Goal: Task Accomplishment & Management: Manage account settings

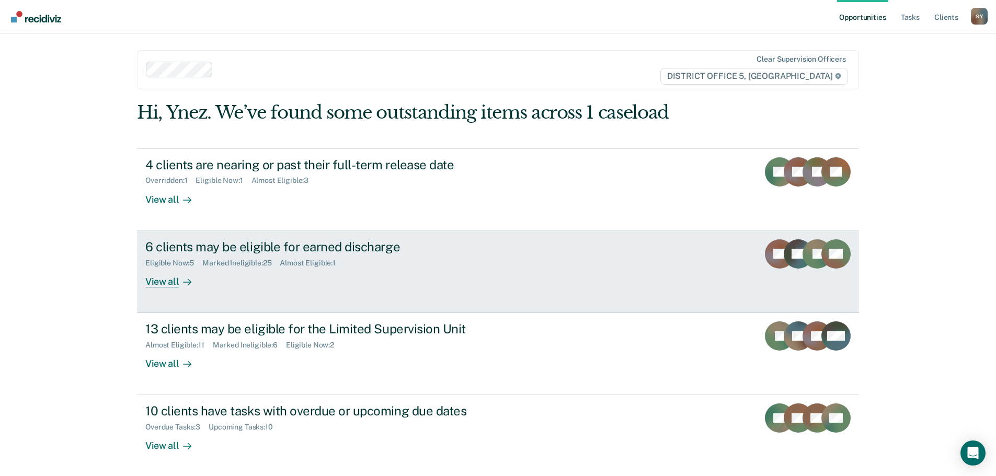
click at [183, 280] on icon at bounding box center [187, 282] width 8 height 8
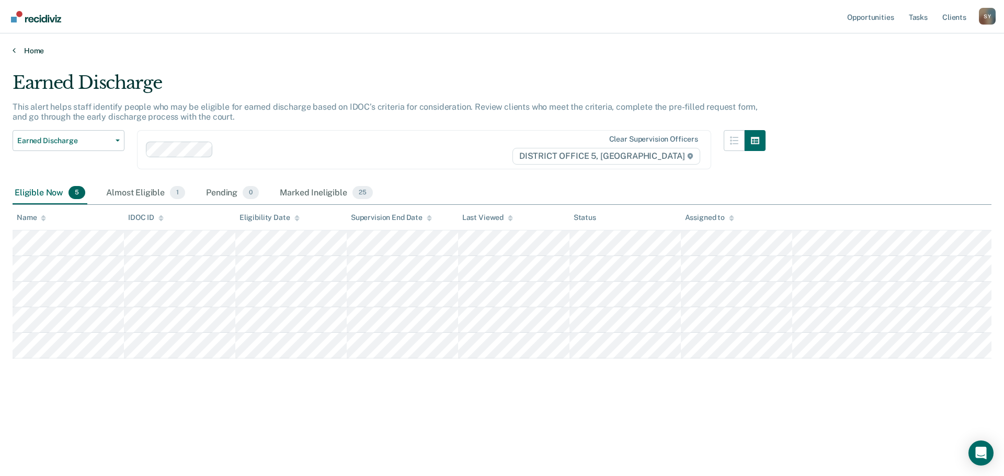
click at [17, 52] on link "Home" at bounding box center [502, 50] width 979 height 9
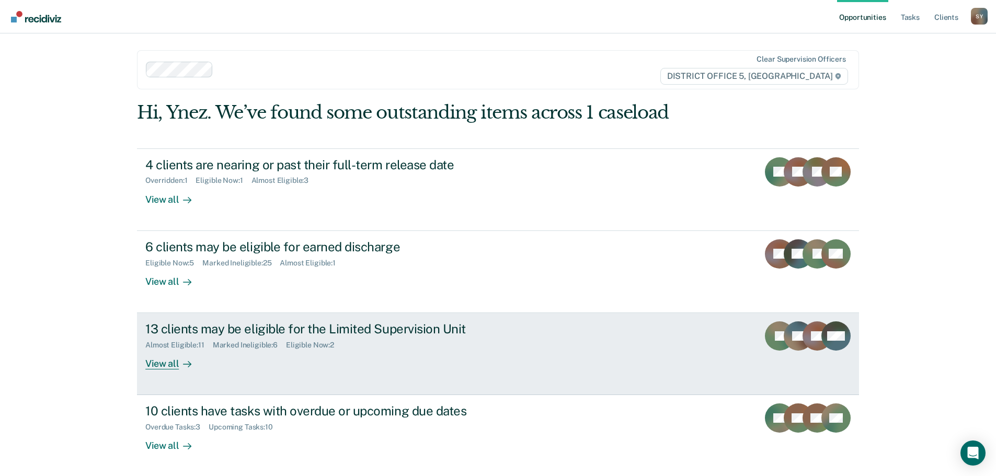
scroll to position [43, 0]
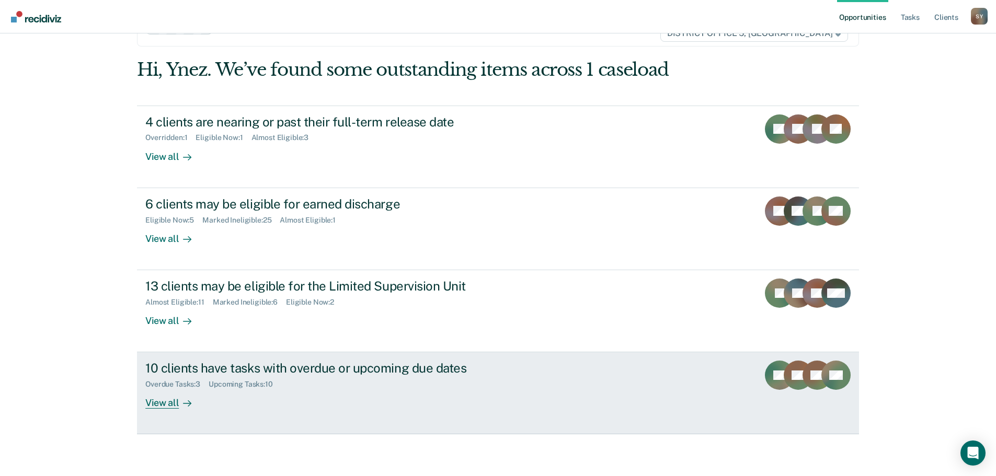
click at [152, 403] on div "View all" at bounding box center [174, 399] width 59 height 20
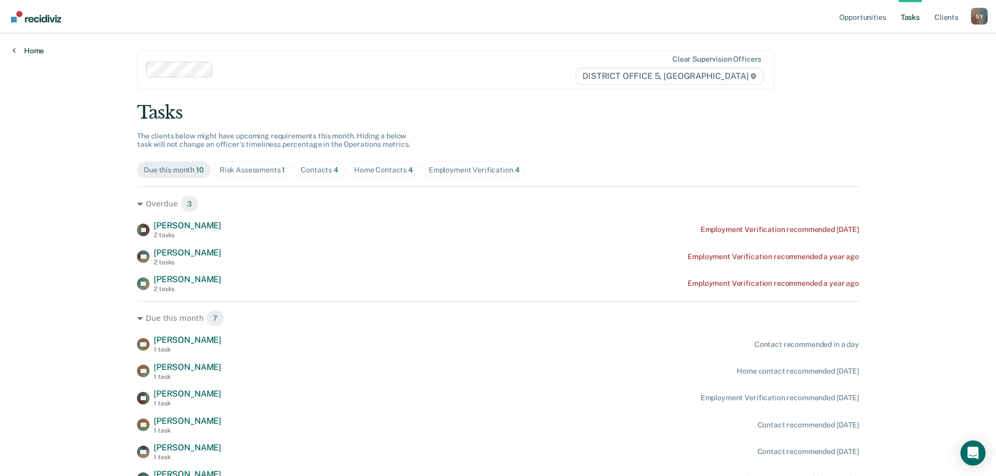
click at [32, 51] on link "Home" at bounding box center [28, 50] width 31 height 9
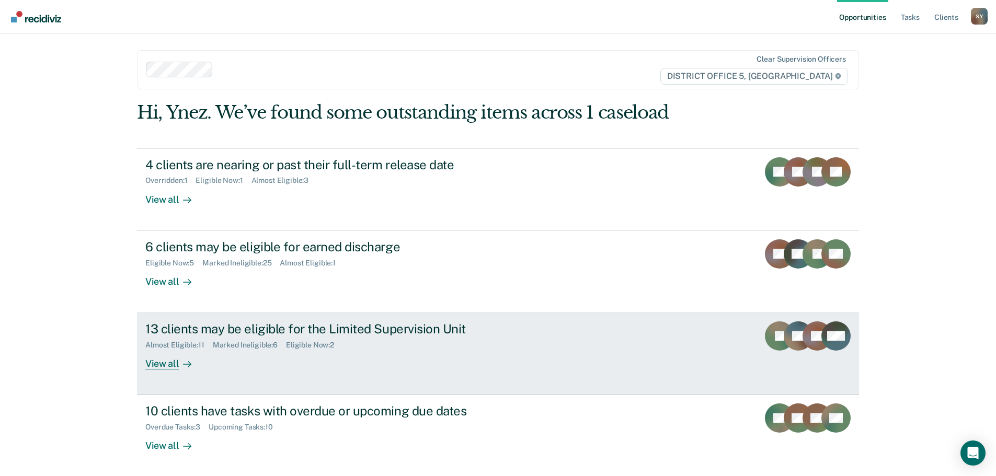
click at [151, 359] on div "View all" at bounding box center [174, 360] width 59 height 20
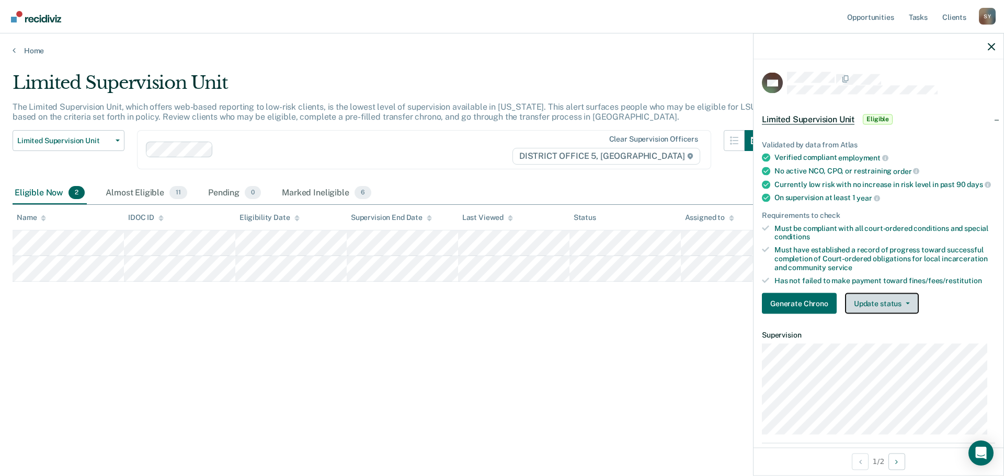
click at [892, 314] on button "Update status" at bounding box center [882, 303] width 74 height 21
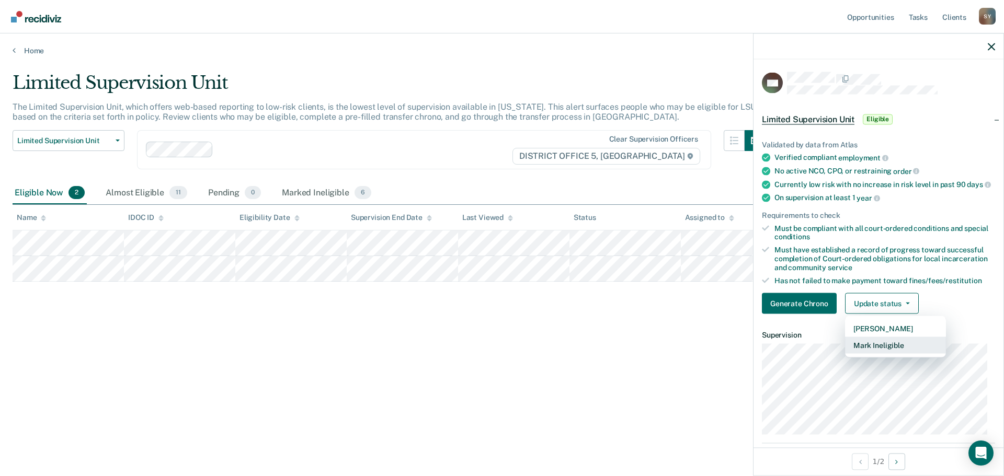
click at [893, 349] on button "Mark Ineligible" at bounding box center [895, 345] width 101 height 17
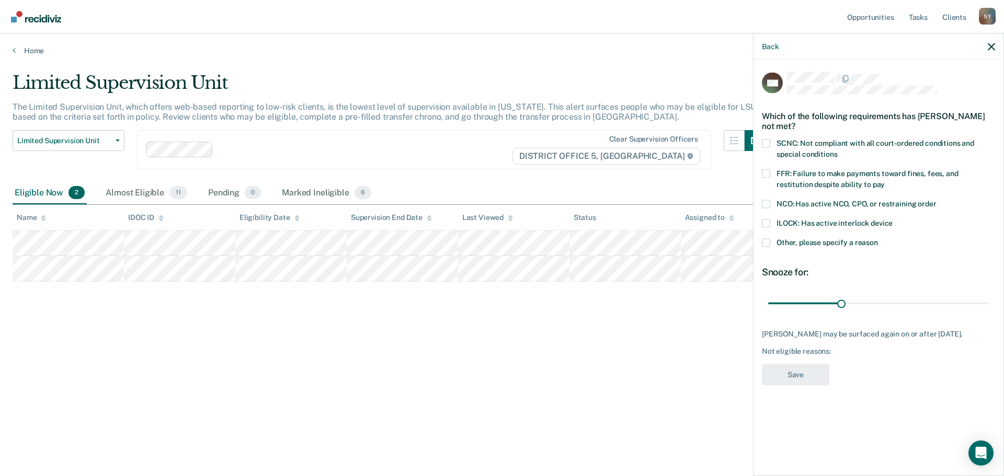
click at [765, 174] on span at bounding box center [766, 173] width 8 height 8
click at [885, 180] on input "FFR: Failure to make payments toward fines, fees, and restitution despite abili…" at bounding box center [885, 180] width 0 height 0
drag, startPoint x: 838, startPoint y: 304, endPoint x: 1003, endPoint y: 320, distance: 166.0
type input "90"
click at [989, 313] on input "range" at bounding box center [878, 303] width 221 height 18
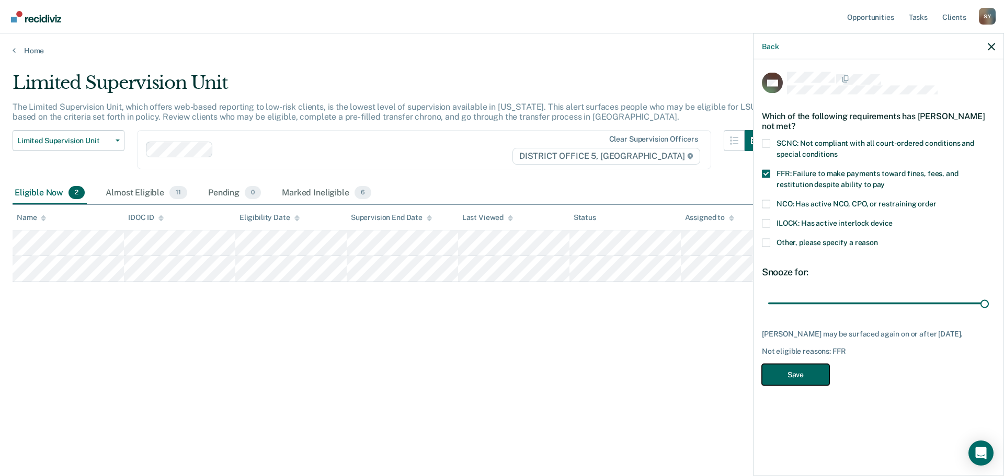
drag, startPoint x: 806, startPoint y: 370, endPoint x: 785, endPoint y: 357, distance: 24.7
click at [806, 368] on button "Save" at bounding box center [795, 374] width 67 height 21
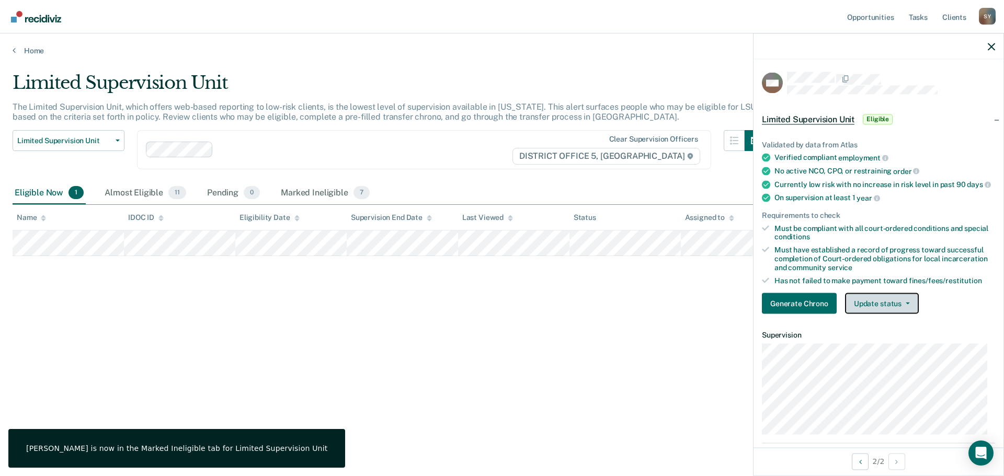
click at [897, 309] on button "Update status" at bounding box center [882, 303] width 74 height 21
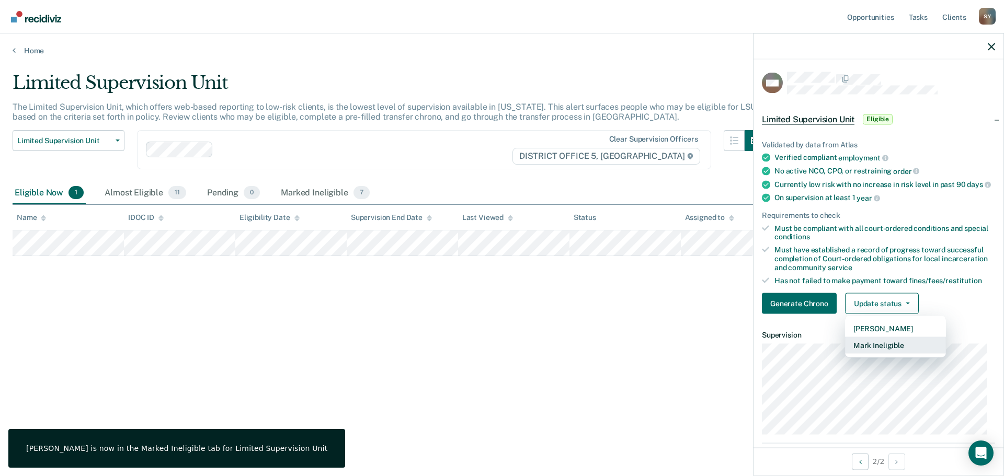
click at [887, 354] on button "Mark Ineligible" at bounding box center [895, 345] width 101 height 17
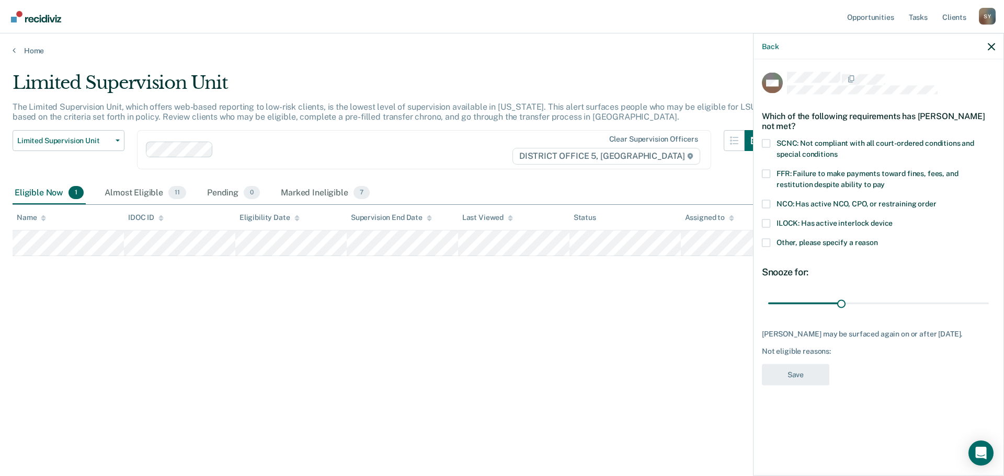
click at [771, 242] on label "Other, please specify a reason" at bounding box center [878, 243] width 233 height 11
click at [878, 238] on input "Other, please specify a reason" at bounding box center [878, 238] width 0 height 0
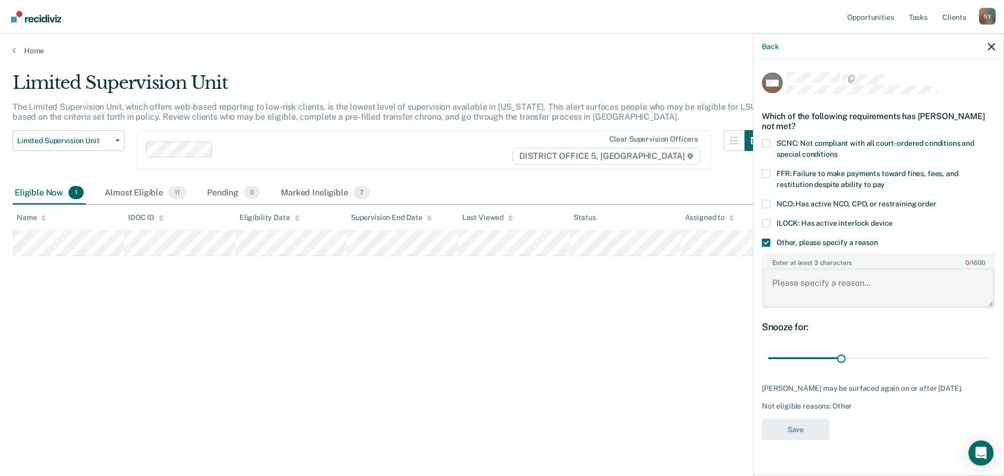
drag, startPoint x: 826, startPoint y: 300, endPoint x: 820, endPoint y: 288, distance: 13.6
click at [820, 288] on textarea "Enter at least 3 characters 0 / 1600" at bounding box center [878, 288] width 231 height 39
type textarea "Completing After care for MHC"
drag, startPoint x: 839, startPoint y: 358, endPoint x: 860, endPoint y: 381, distance: 31.8
type input "90"
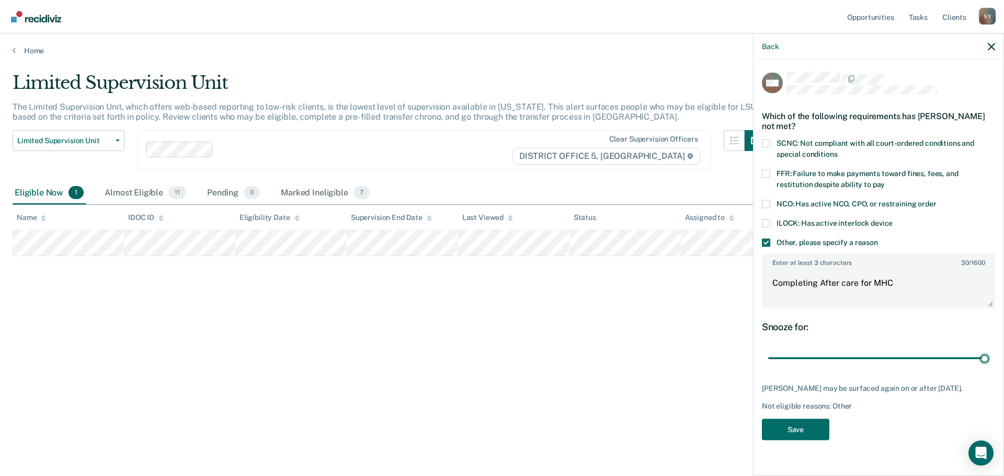
click at [989, 368] on input "range" at bounding box center [878, 358] width 221 height 18
click at [795, 433] on button "Save" at bounding box center [795, 429] width 67 height 21
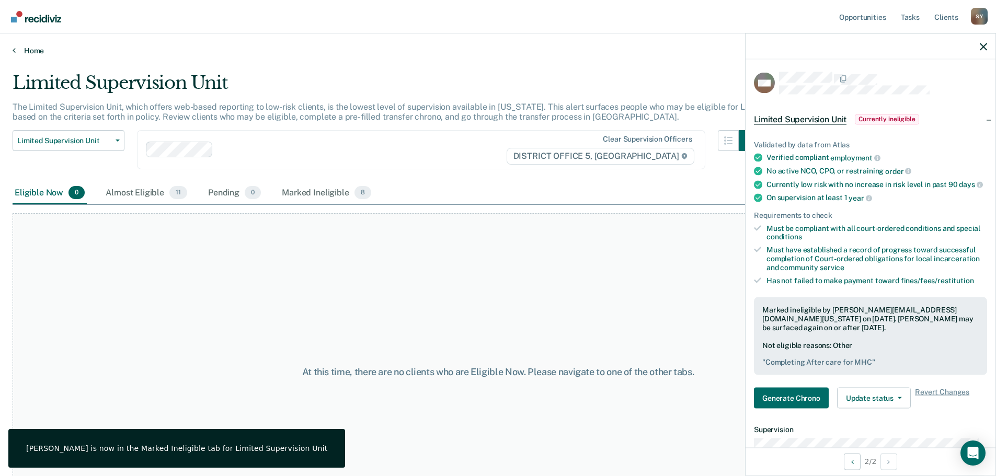
click at [22, 49] on link "Home" at bounding box center [498, 50] width 971 height 9
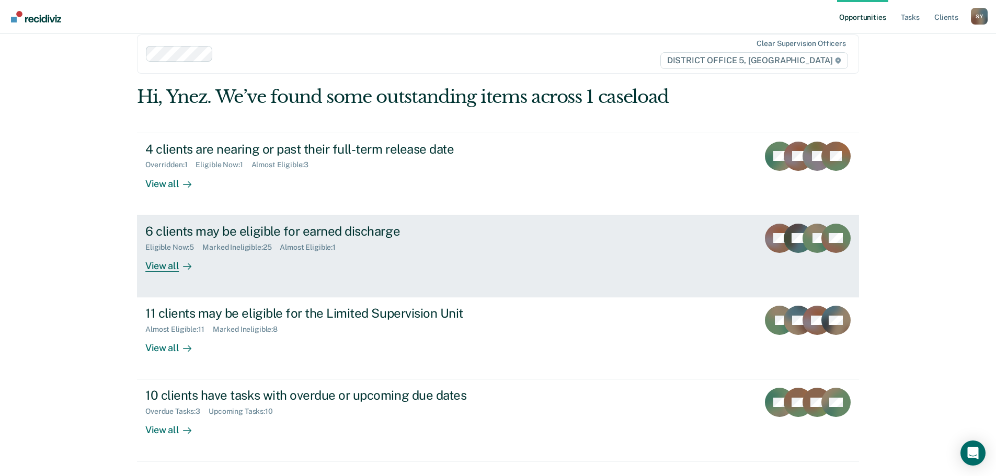
scroll to position [43, 0]
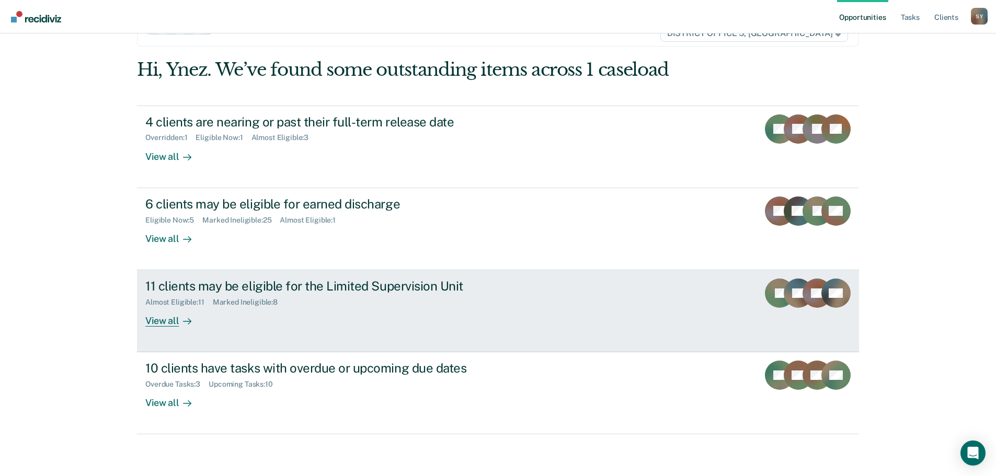
click at [165, 324] on div "View all" at bounding box center [174, 317] width 59 height 20
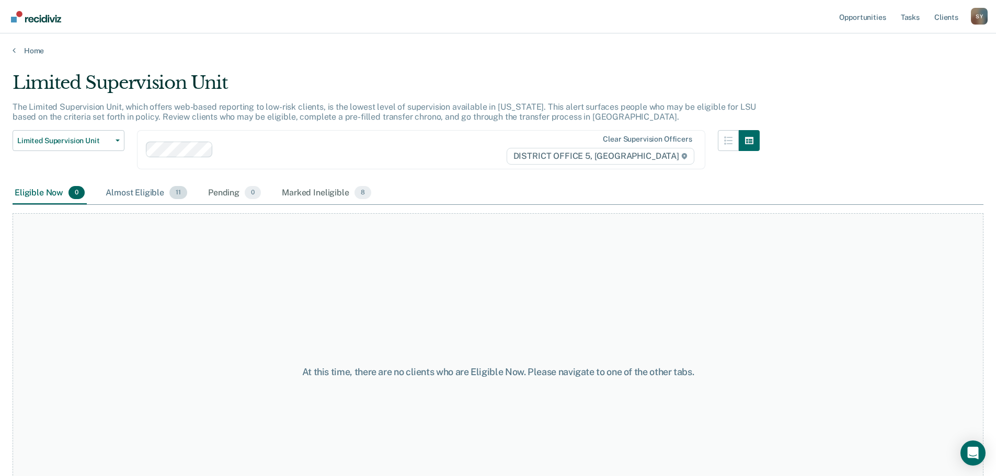
click at [137, 197] on div "Almost Eligible 11" at bounding box center [147, 193] width 86 height 23
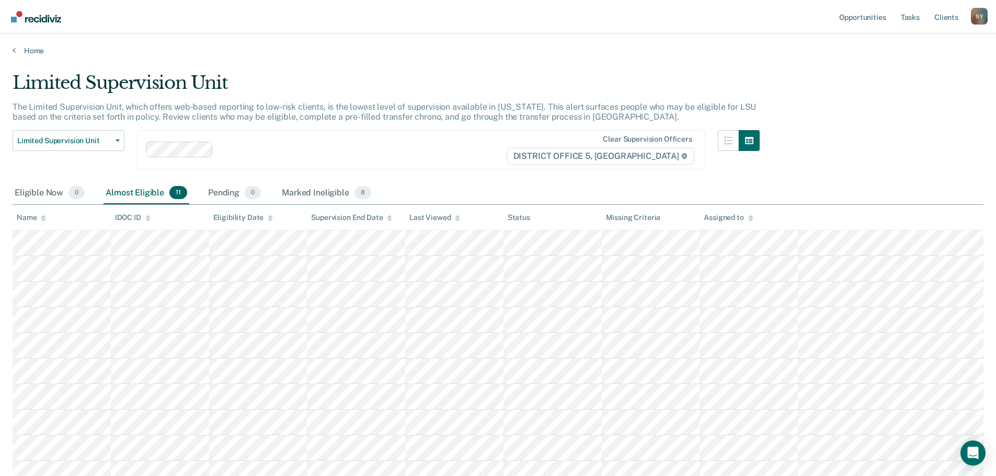
click at [16, 45] on div "Home" at bounding box center [498, 44] width 996 height 22
click at [18, 48] on link "Home" at bounding box center [498, 50] width 971 height 9
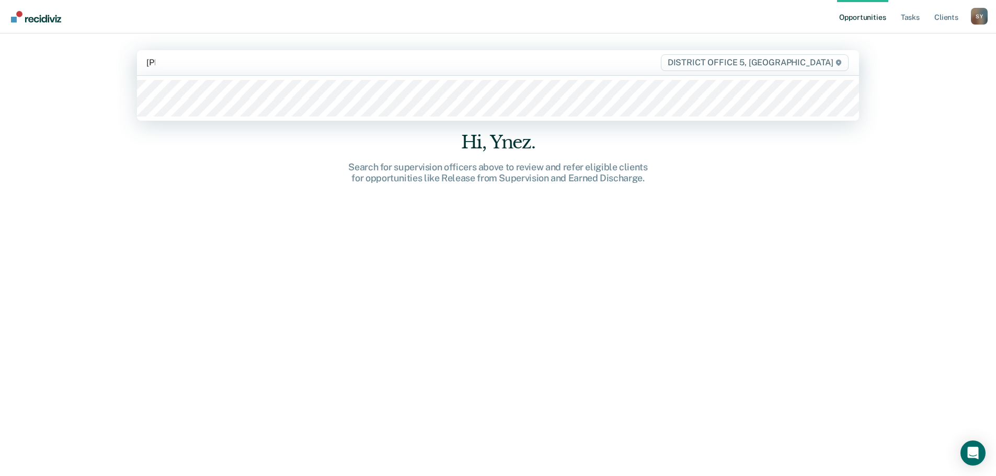
type input "[PERSON_NAME]"
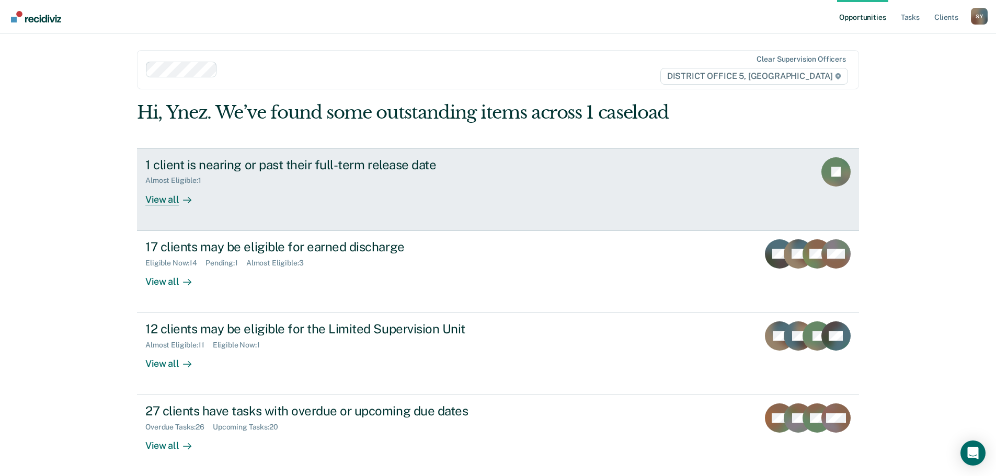
click at [179, 200] on div at bounding box center [185, 199] width 13 height 12
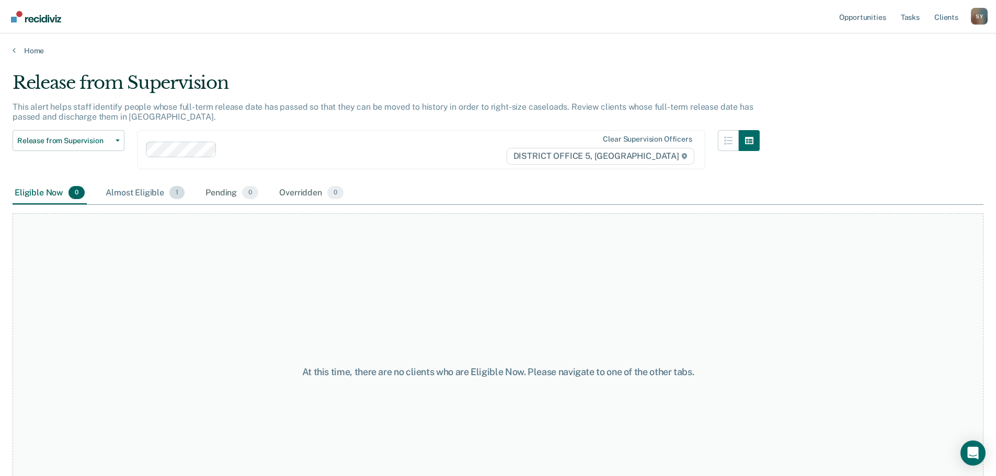
click at [165, 191] on div "Almost Eligible 1" at bounding box center [145, 193] width 83 height 23
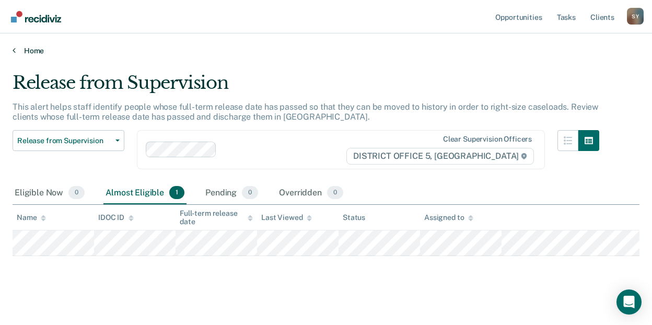
click at [20, 52] on link "Home" at bounding box center [326, 50] width 627 height 9
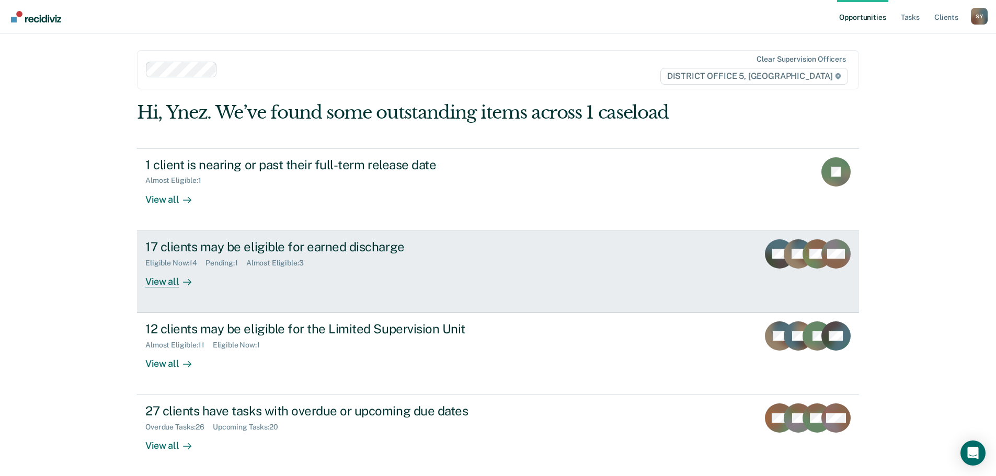
click at [179, 282] on div at bounding box center [185, 281] width 13 height 12
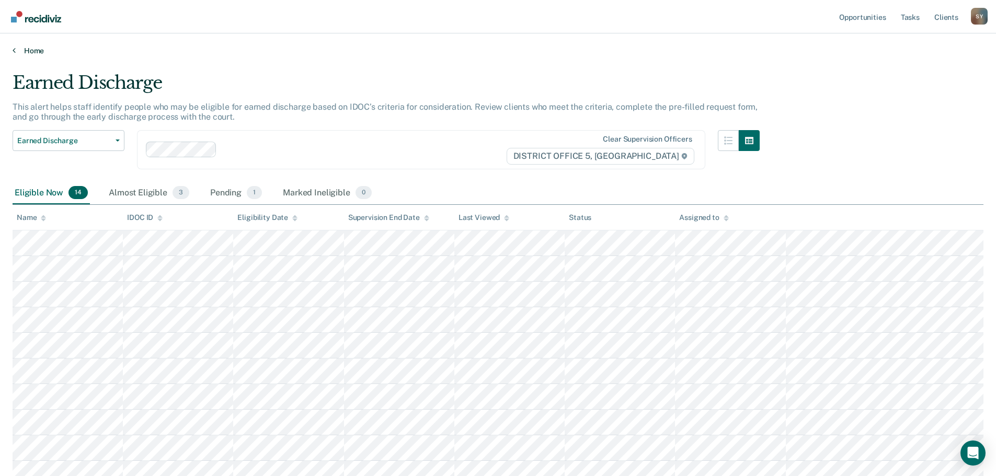
click at [16, 51] on link "Home" at bounding box center [498, 50] width 971 height 9
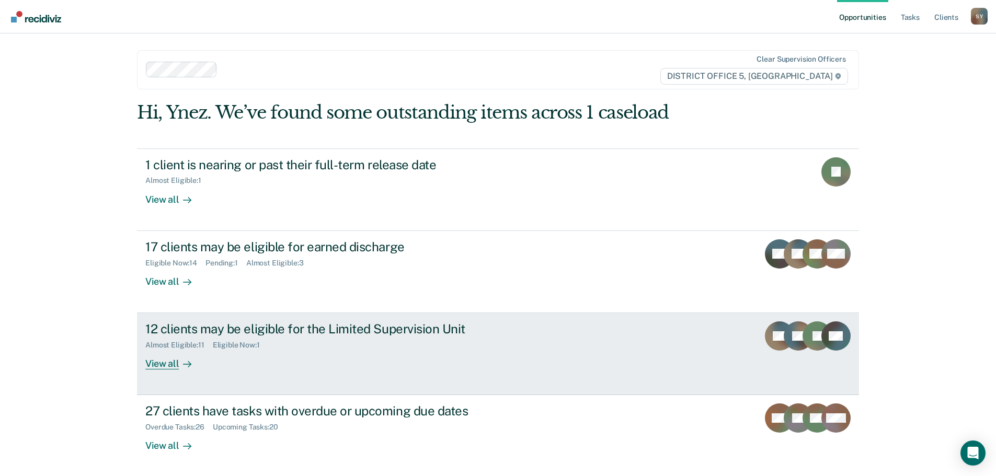
click at [170, 363] on div "View all" at bounding box center [174, 360] width 59 height 20
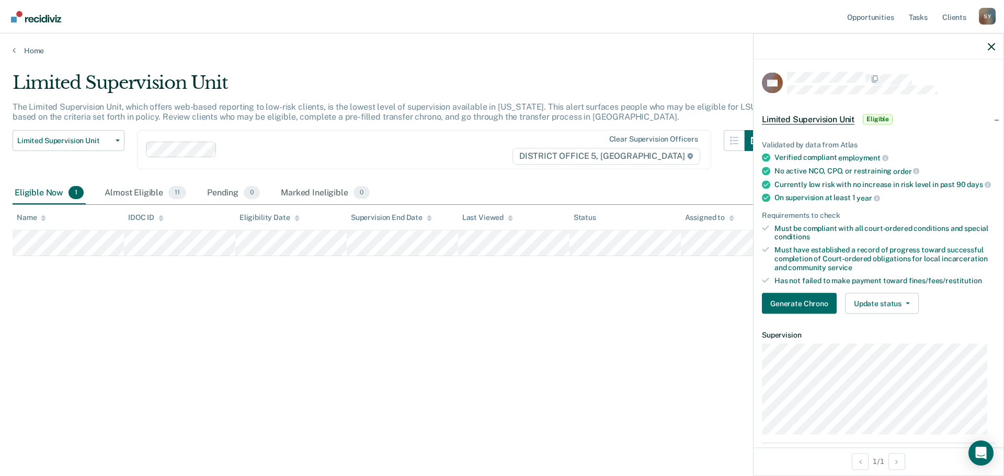
click at [995, 44] on div at bounding box center [878, 46] width 250 height 26
click at [993, 45] on icon "button" at bounding box center [991, 46] width 7 height 7
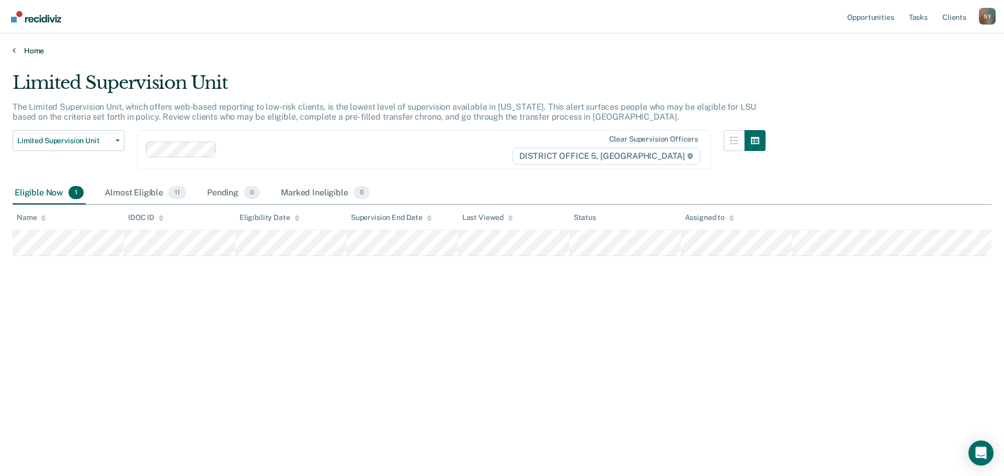
click at [22, 49] on link "Home" at bounding box center [502, 50] width 979 height 9
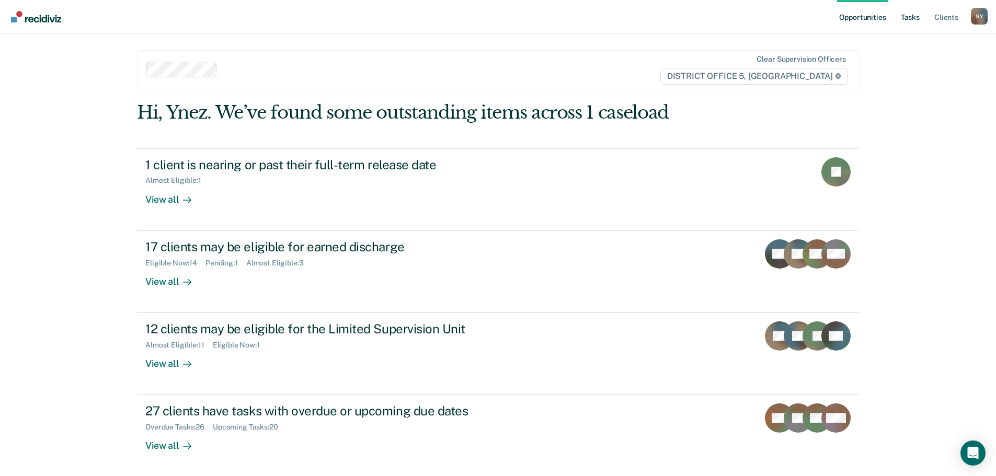
click at [906, 20] on link "Tasks" at bounding box center [910, 16] width 23 height 33
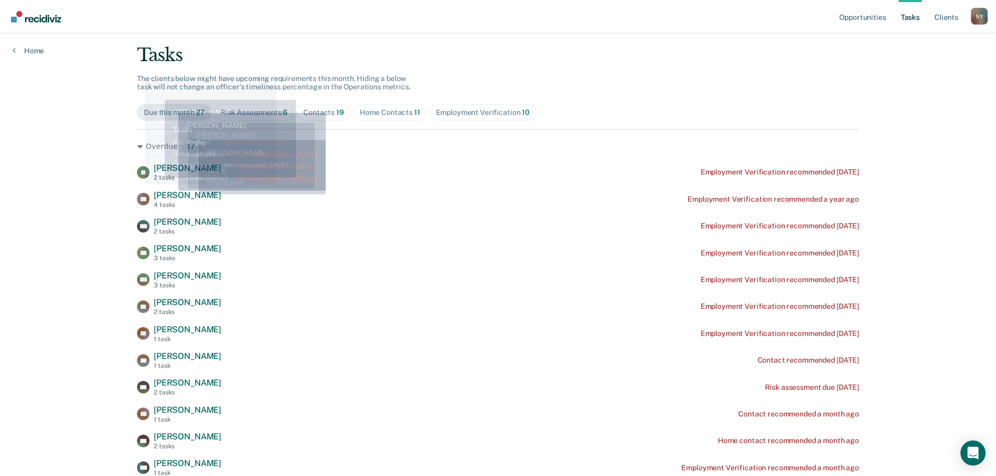
scroll to position [52, 0]
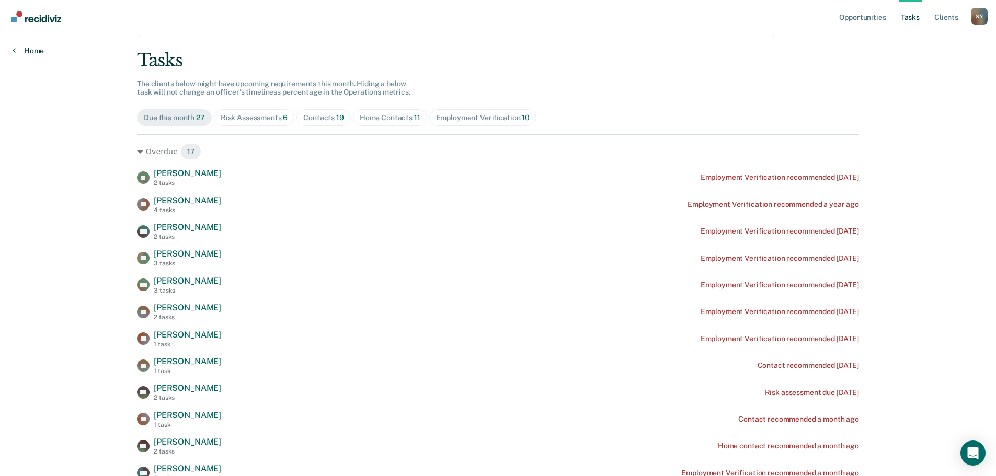
click at [26, 51] on link "Home" at bounding box center [28, 50] width 31 height 9
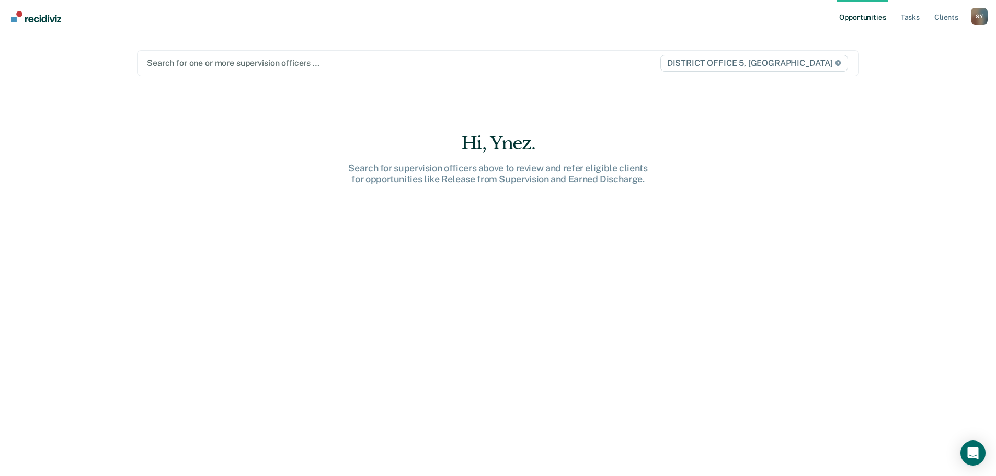
type input "y"
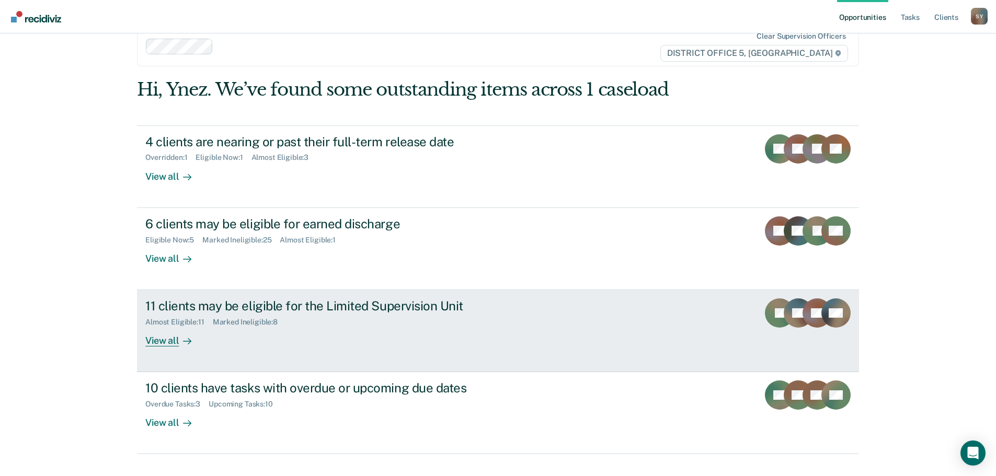
scroll to position [43, 0]
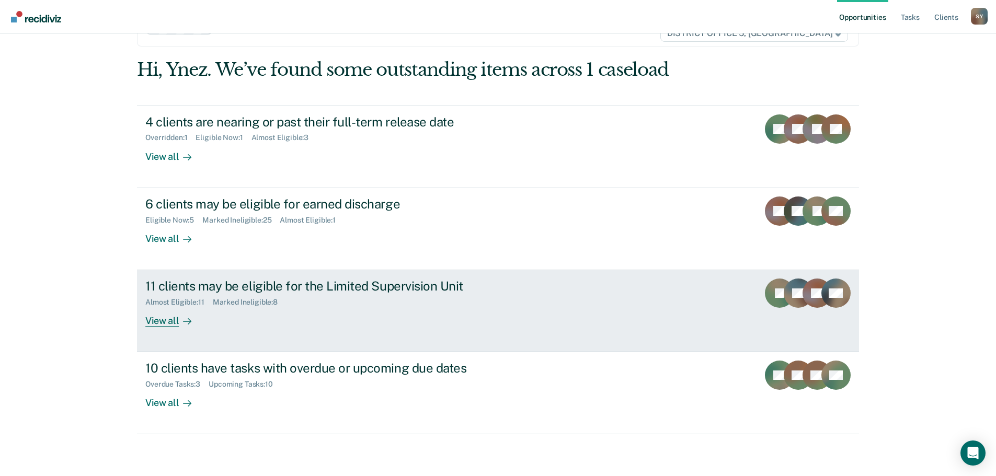
click at [179, 323] on div at bounding box center [185, 321] width 13 height 12
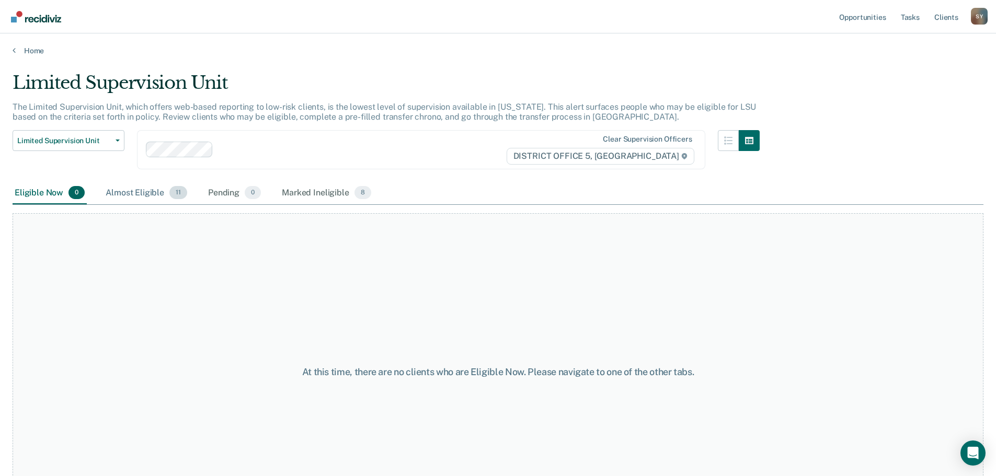
click at [156, 188] on div "Almost Eligible 11" at bounding box center [147, 193] width 86 height 23
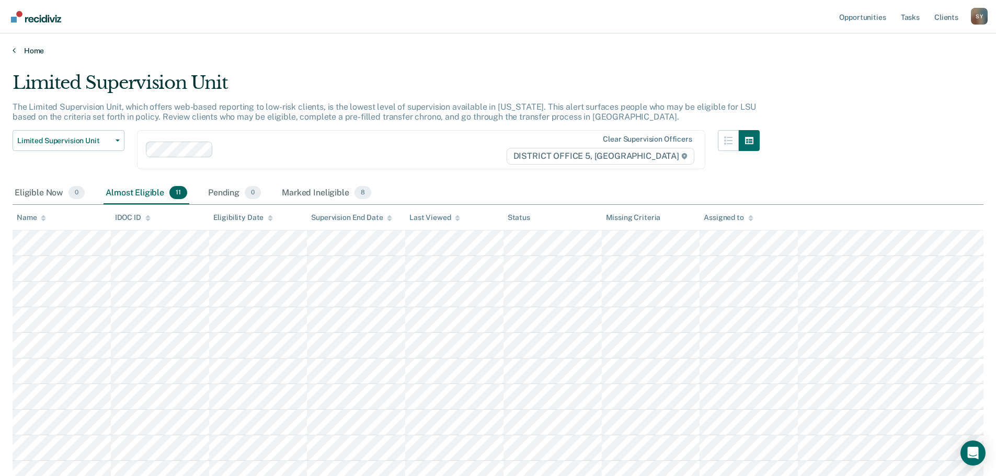
click at [14, 50] on icon at bounding box center [14, 50] width 3 height 8
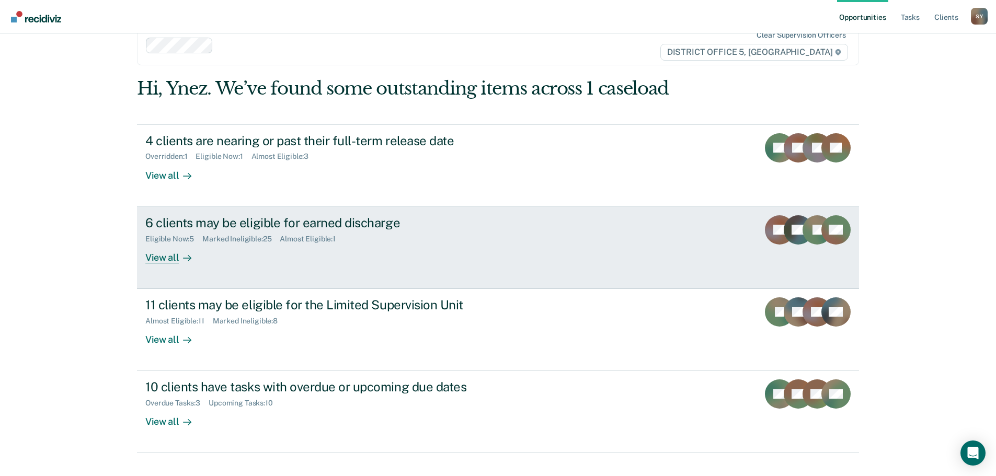
scroll to position [43, 0]
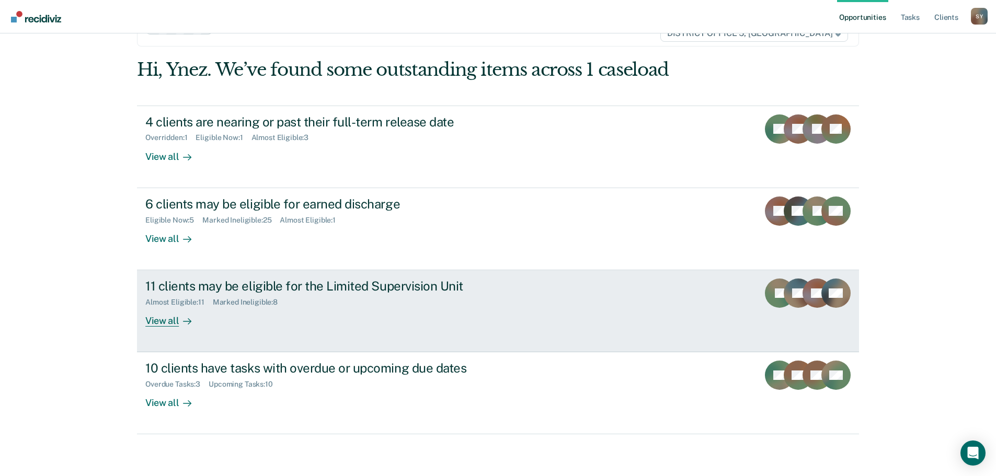
click at [169, 319] on div "View all" at bounding box center [174, 317] width 59 height 20
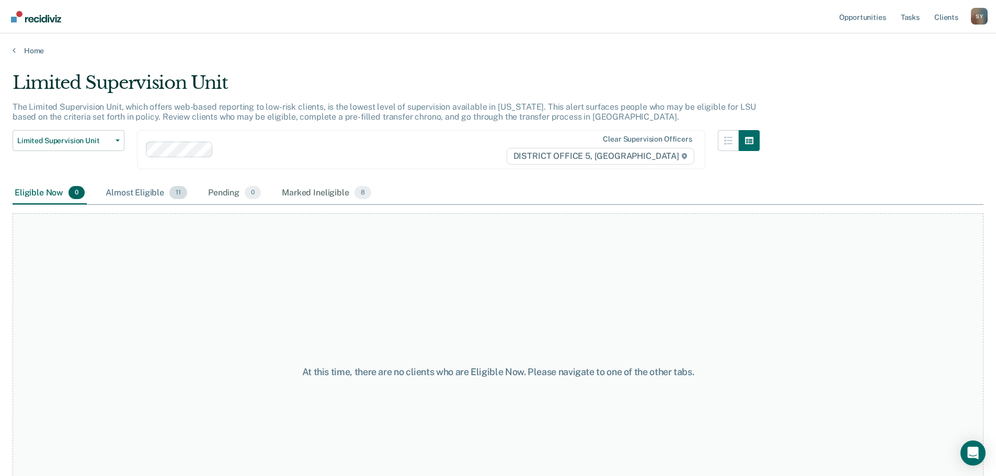
click at [156, 193] on div "Almost Eligible 11" at bounding box center [147, 193] width 86 height 23
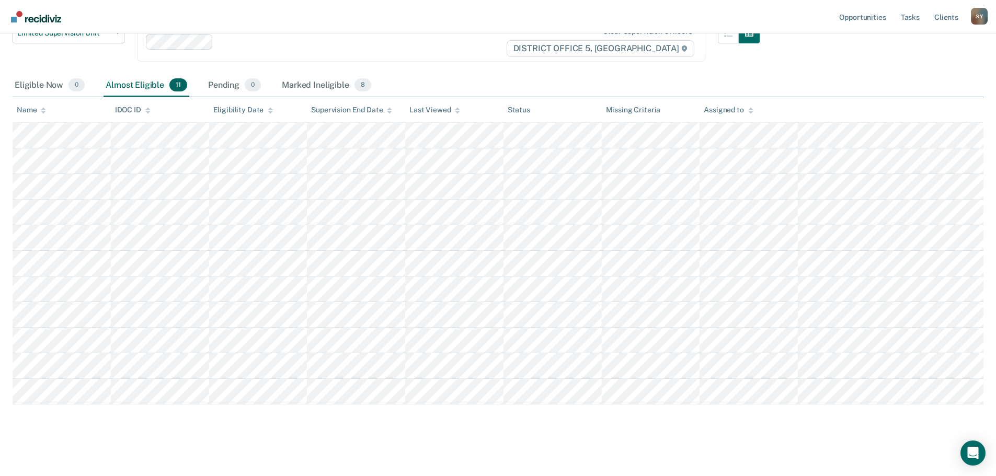
scroll to position [111, 0]
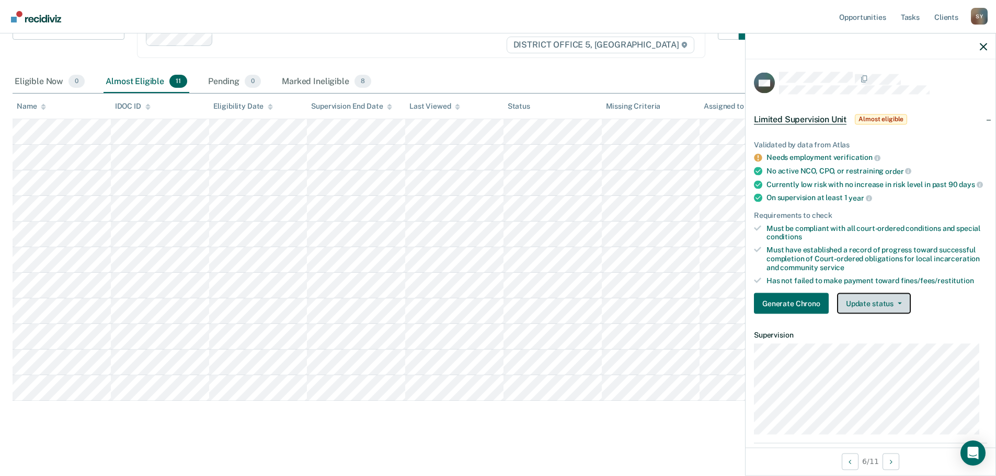
click at [906, 311] on button "Update status" at bounding box center [874, 303] width 74 height 21
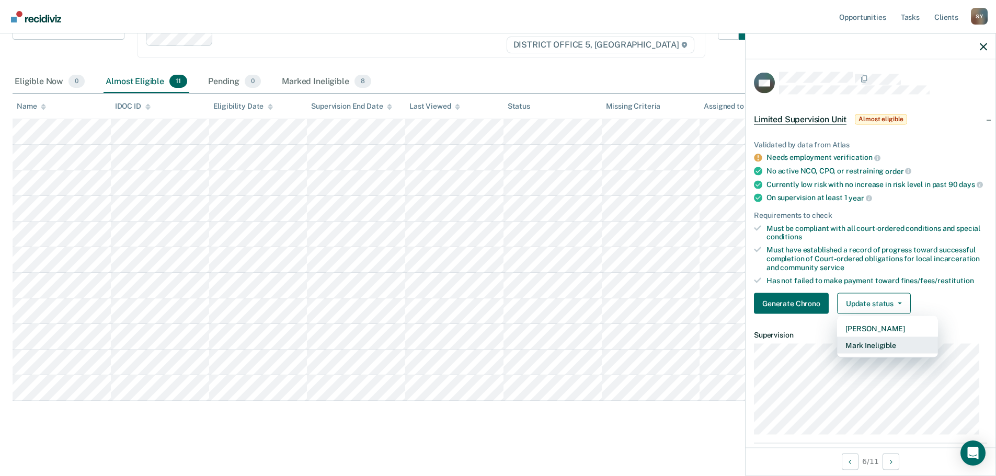
click at [896, 352] on button "Mark Ineligible" at bounding box center [887, 345] width 101 height 17
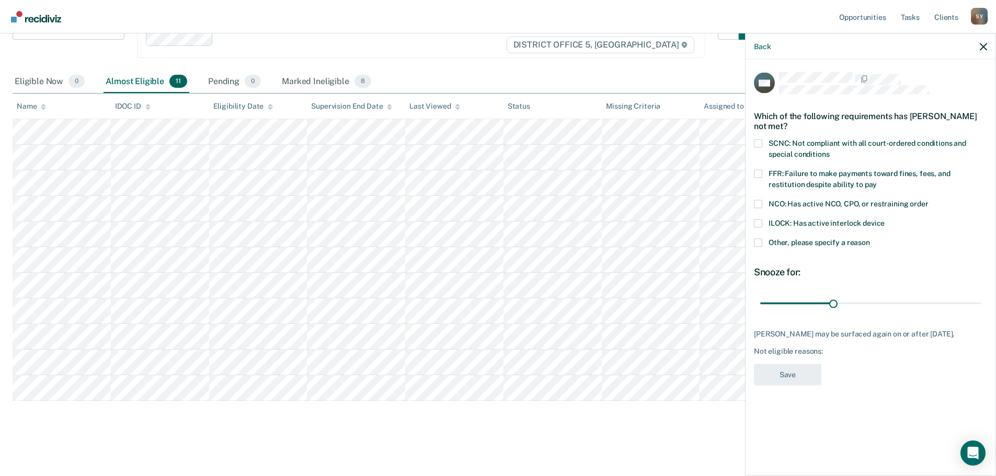
click at [755, 175] on span at bounding box center [758, 173] width 8 height 8
click at [877, 180] on input "FFR: Failure to make payments toward fines, fees, and restitution despite abili…" at bounding box center [877, 180] width 0 height 0
drag, startPoint x: 832, startPoint y: 303, endPoint x: 961, endPoint y: 321, distance: 130.4
type input "90"
click at [981, 312] on input "range" at bounding box center [870, 303] width 221 height 18
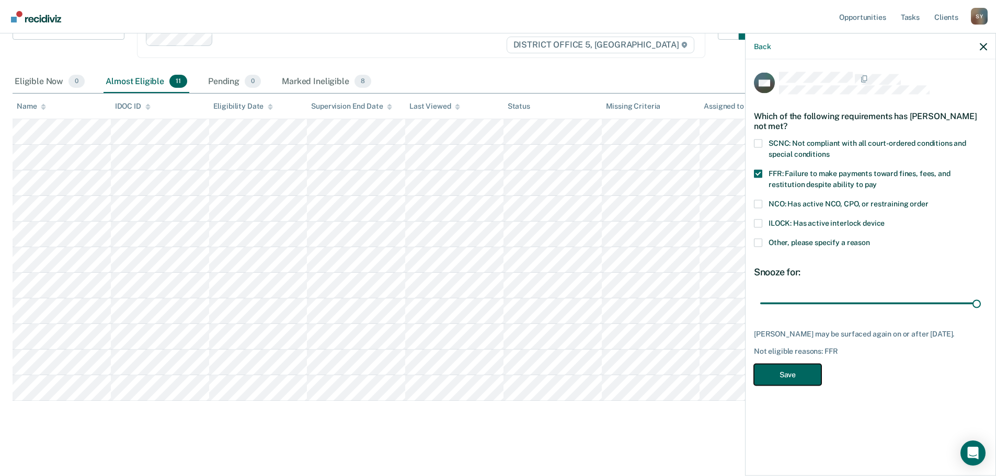
click at [785, 383] on button "Save" at bounding box center [787, 374] width 67 height 21
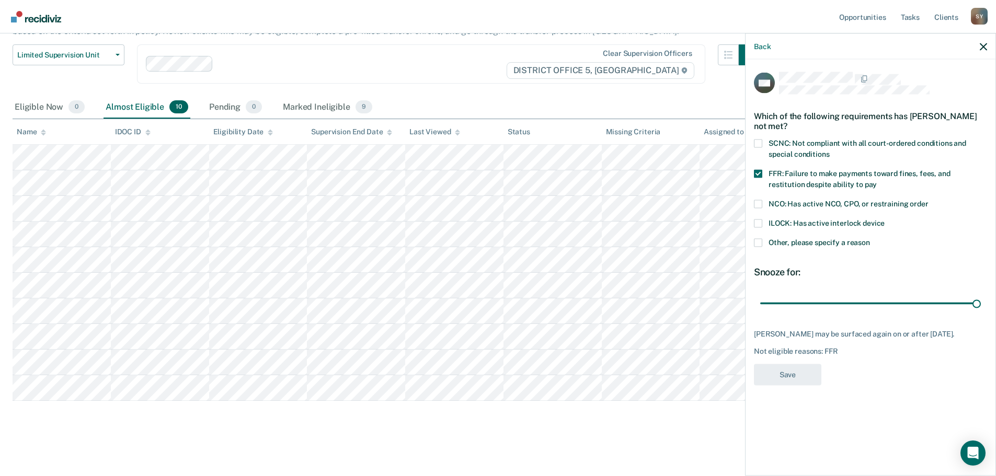
scroll to position [86, 0]
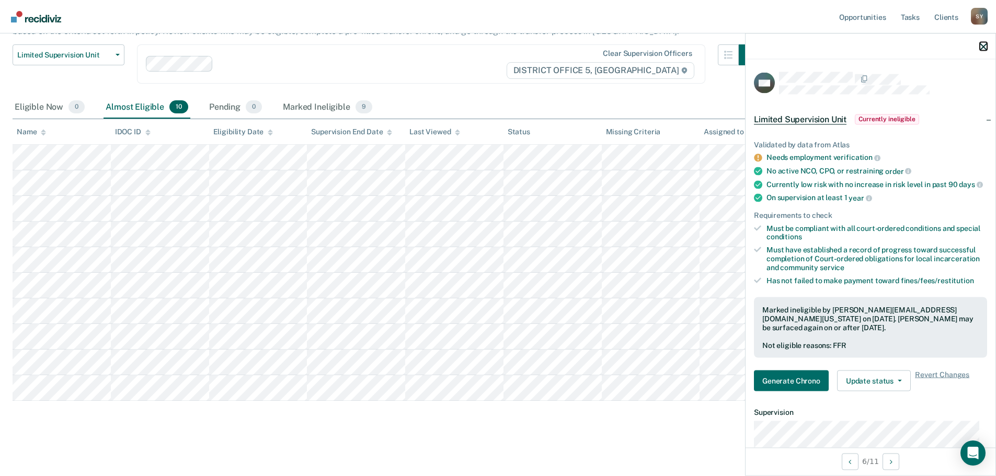
click at [980, 48] on icon "button" at bounding box center [983, 46] width 7 height 7
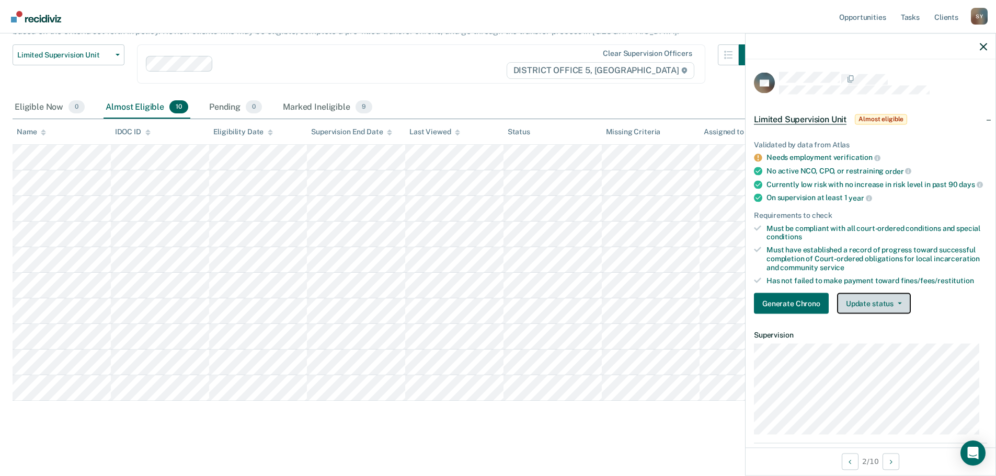
click at [893, 308] on button "Update status" at bounding box center [874, 303] width 74 height 21
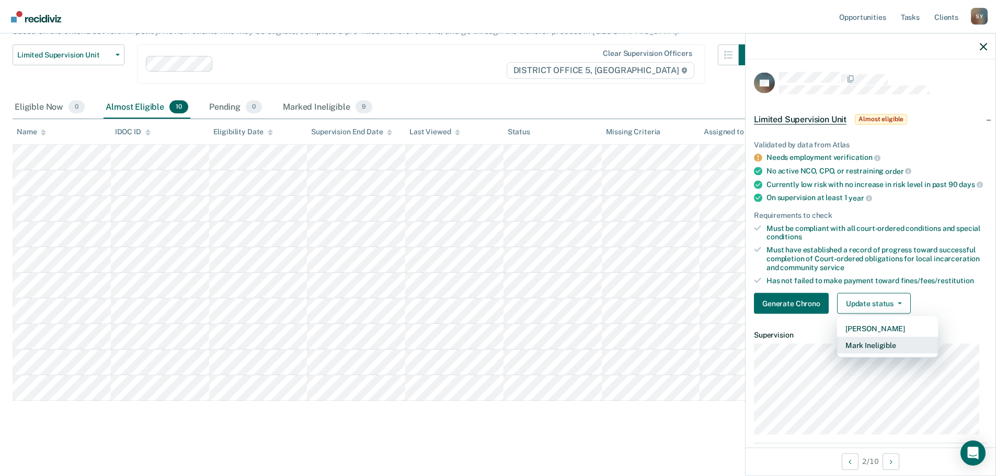
click at [899, 352] on button "Mark Ineligible" at bounding box center [887, 345] width 101 height 17
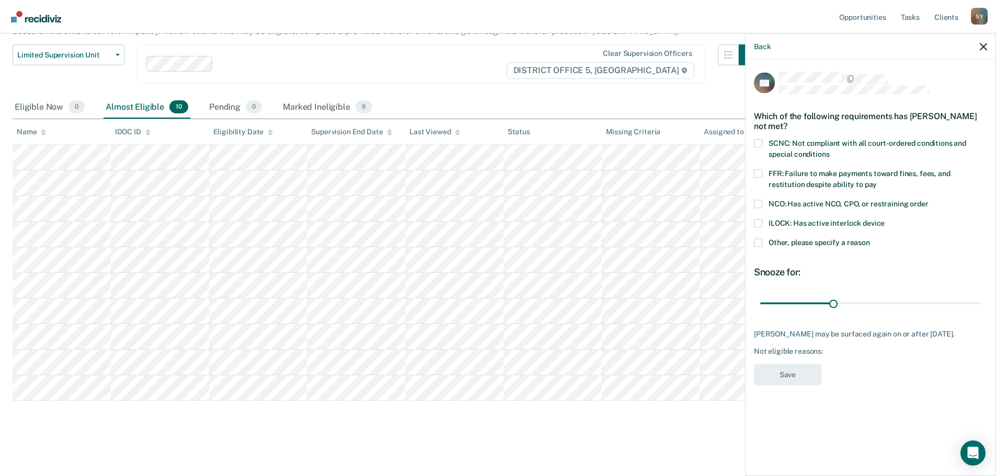
click at [760, 170] on span at bounding box center [758, 173] width 8 height 8
click at [877, 180] on input "FFR: Failure to make payments toward fines, fees, and restitution despite abili…" at bounding box center [877, 180] width 0 height 0
drag, startPoint x: 834, startPoint y: 298, endPoint x: 853, endPoint y: 302, distance: 19.2
click at [853, 302] on input "range" at bounding box center [870, 303] width 221 height 18
click at [955, 295] on input "range" at bounding box center [870, 303] width 221 height 18
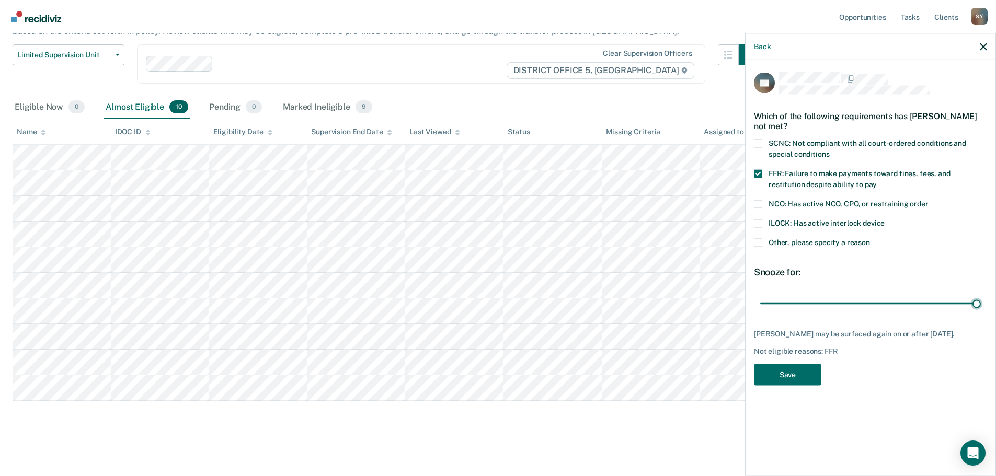
drag, startPoint x: 956, startPoint y: 303, endPoint x: 795, endPoint y: 345, distance: 166.4
type input "90"
click at [981, 304] on input "range" at bounding box center [870, 303] width 221 height 18
click at [765, 380] on button "Save" at bounding box center [787, 374] width 67 height 21
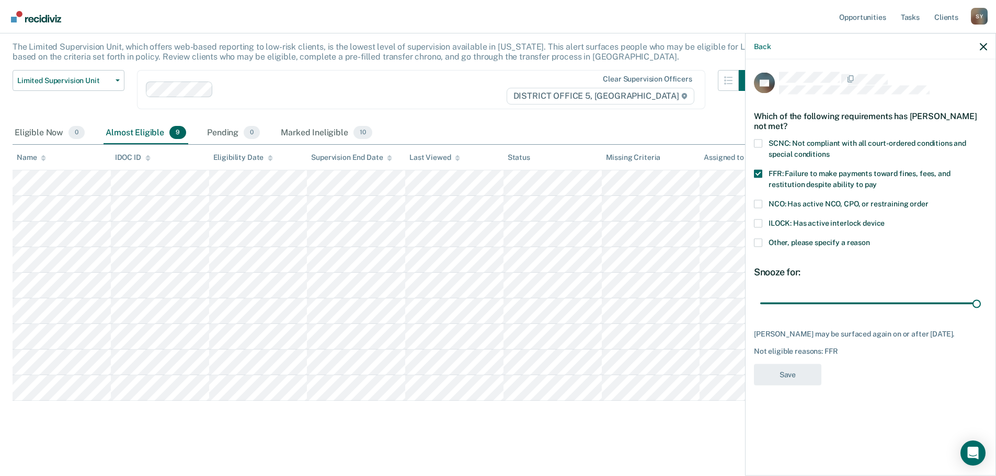
scroll to position [60, 0]
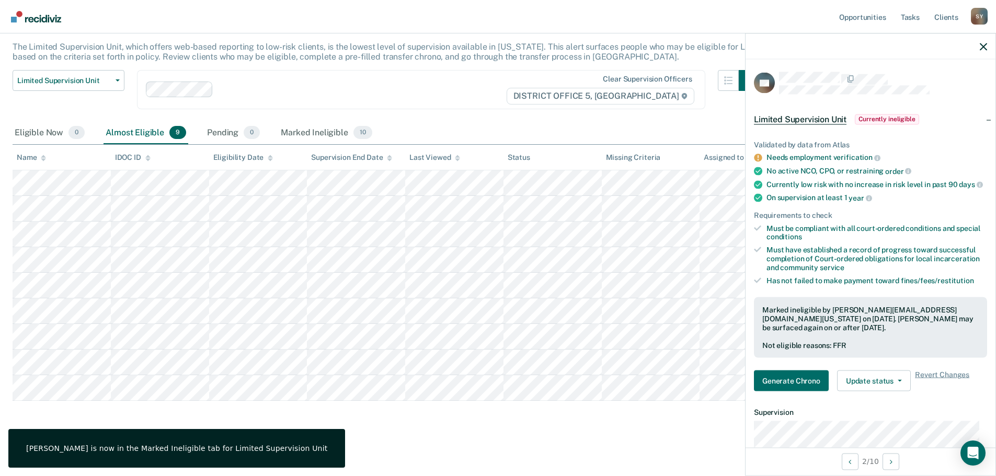
click at [979, 46] on div at bounding box center [870, 46] width 250 height 26
click at [982, 47] on icon "button" at bounding box center [983, 46] width 7 height 7
